Goal: Task Accomplishment & Management: Manage account settings

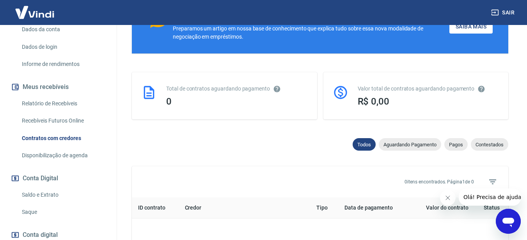
scroll to position [156, 0]
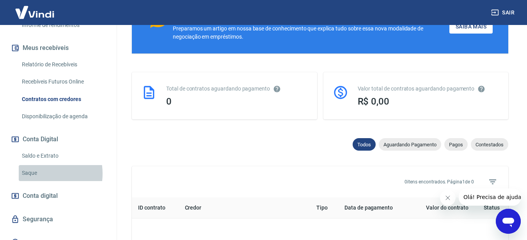
click at [41, 173] on link "Saque" at bounding box center [63, 173] width 89 height 16
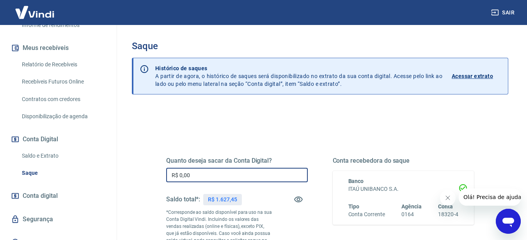
click at [204, 178] on input "R$ 0,00" at bounding box center [237, 175] width 142 height 14
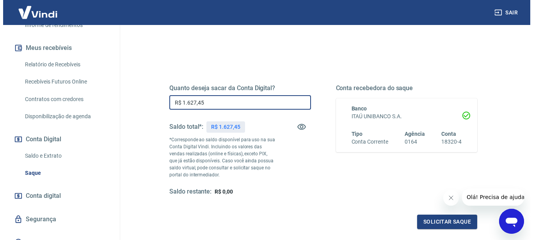
scroll to position [78, 0]
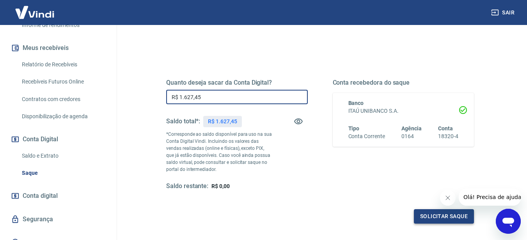
type input "R$ 1.627,45"
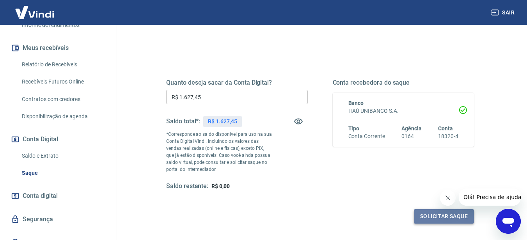
click at [433, 218] on button "Solicitar saque" at bounding box center [444, 216] width 60 height 14
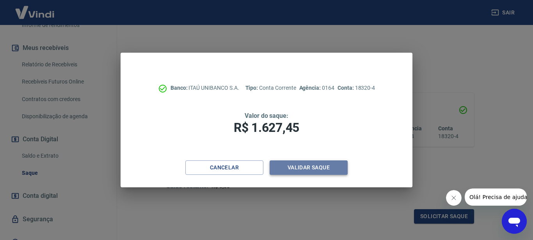
click at [307, 169] on button "Validar saque" at bounding box center [309, 167] width 78 height 14
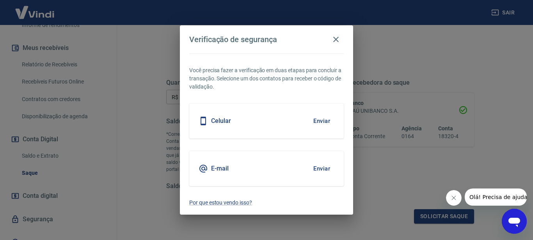
click at [259, 164] on div "E-mail Enviar" at bounding box center [266, 168] width 155 height 35
click at [316, 168] on button "Enviar" at bounding box center [321, 168] width 25 height 16
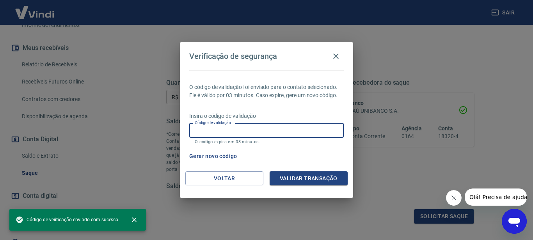
click at [247, 131] on input "Código de validação" at bounding box center [266, 130] width 155 height 14
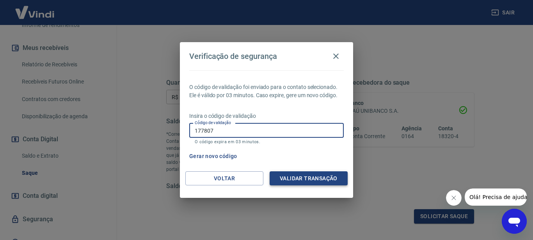
type input "177807"
click at [306, 179] on button "Validar transação" at bounding box center [309, 178] width 78 height 14
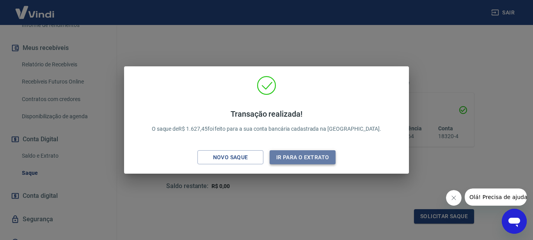
click at [314, 159] on button "Ir para o extrato" at bounding box center [303, 157] width 66 height 14
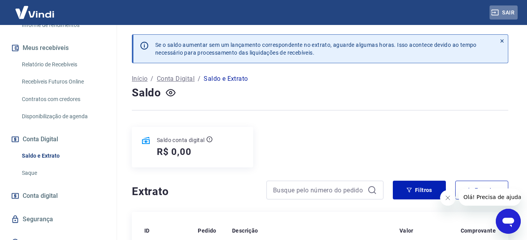
click at [505, 10] on button "Sair" at bounding box center [504, 12] width 28 height 14
